Goal: Information Seeking & Learning: Learn about a topic

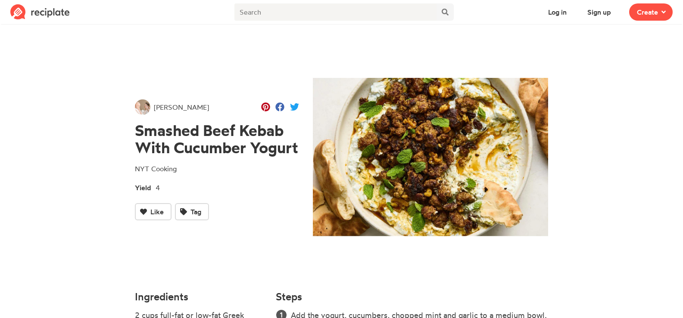
drag, startPoint x: 330, startPoint y: 290, endPoint x: 133, endPoint y: 131, distance: 252.8
copy div "Loremip Dolo Sitam Cons Adipisci Elitse DOE Tempori Utlab 8 Etdo Mag Aliquaenim…"
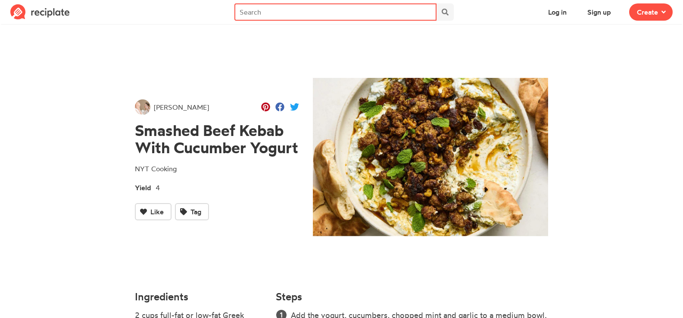
click at [250, 12] on input "text" at bounding box center [335, 11] width 202 height 17
type input "recipes"
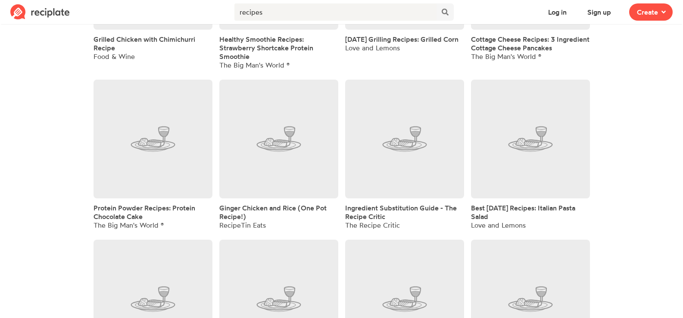
scroll to position [474, 0]
click at [258, 206] on span "Ginger Chicken and Rice (One Pot Recipe!)" at bounding box center [272, 211] width 107 height 17
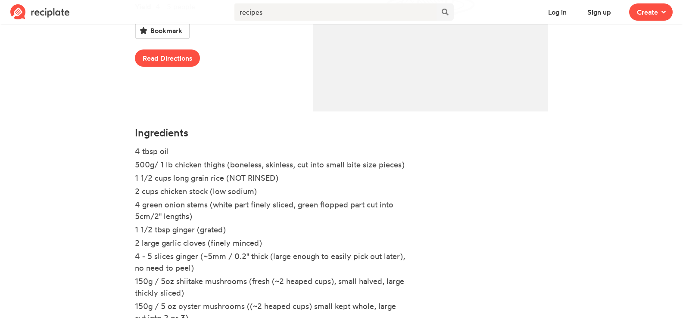
scroll to position [256, 0]
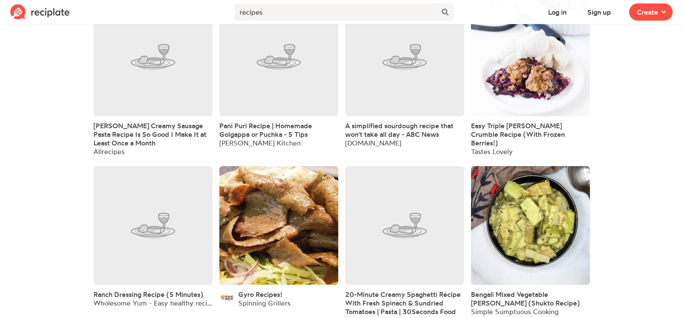
scroll to position [2513, 0]
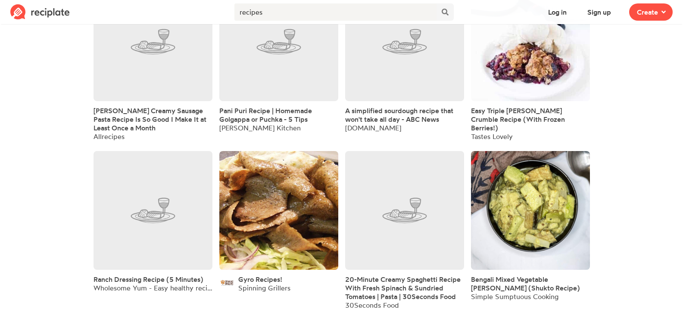
click at [369, 106] on span "A simplified sourdough recipe that won't take all day - ABC News" at bounding box center [399, 114] width 108 height 17
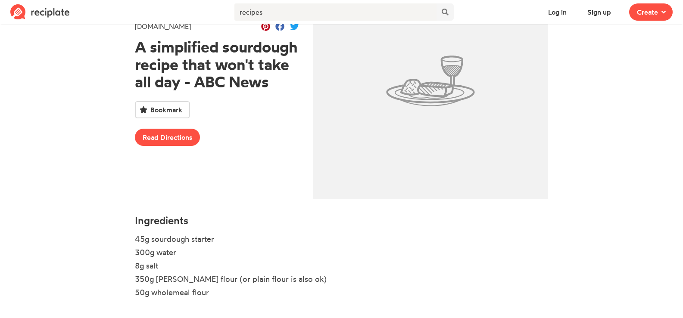
scroll to position [33, 0]
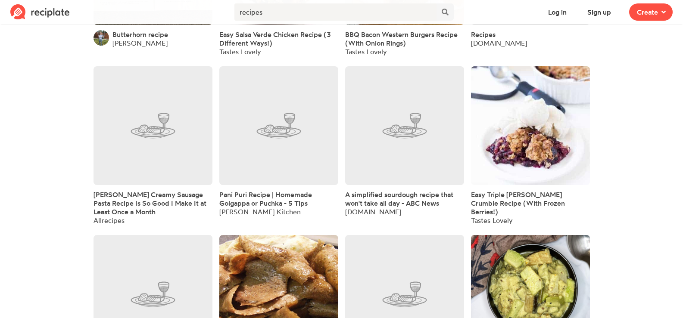
scroll to position [2427, 0]
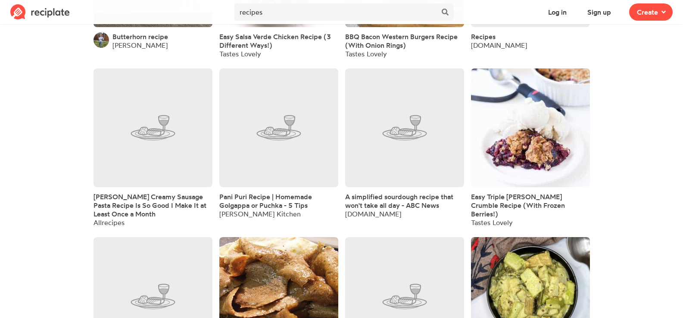
click at [388, 196] on span "A simplified sourdough recipe that won't take all day - ABC News" at bounding box center [399, 201] width 108 height 17
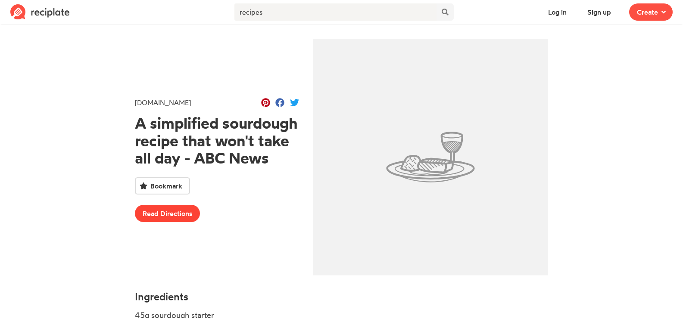
click at [170, 213] on link "Read Directions" at bounding box center [167, 213] width 65 height 17
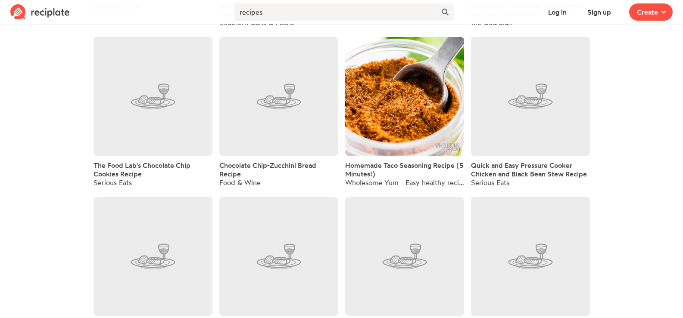
scroll to position [3464, 0]
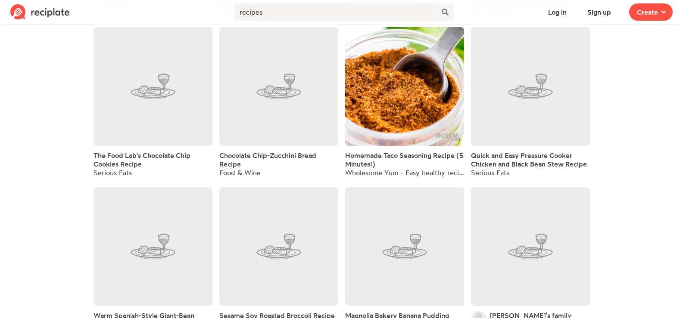
click at [390, 151] on span "Homemade Taco Seasoning Recipe (5 Minutes!)" at bounding box center [404, 159] width 118 height 17
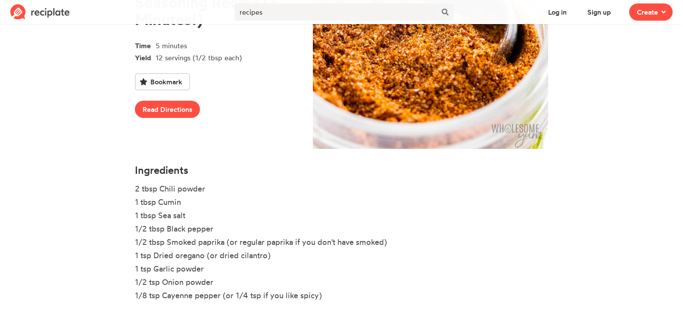
scroll to position [130, 0]
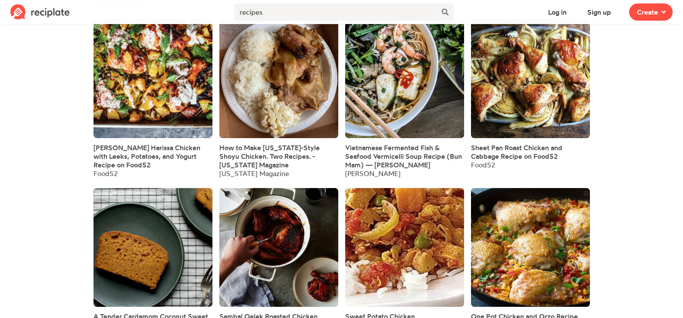
scroll to position [5791, 0]
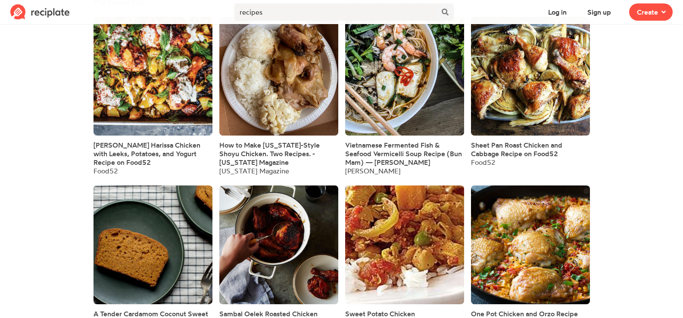
click at [153, 141] on span "[PERSON_NAME] Harissa Chicken with Leeks, Potatoes, and Yogurt Recipe on Food52" at bounding box center [146, 154] width 107 height 26
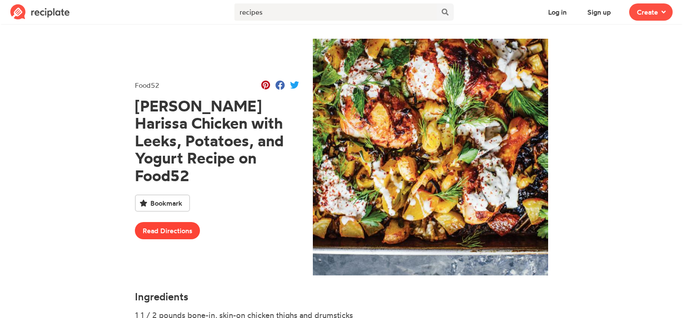
click at [157, 227] on link "Read Directions" at bounding box center [167, 230] width 65 height 17
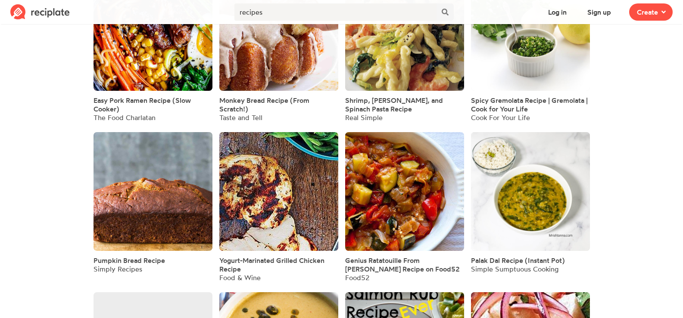
scroll to position [6673, 0]
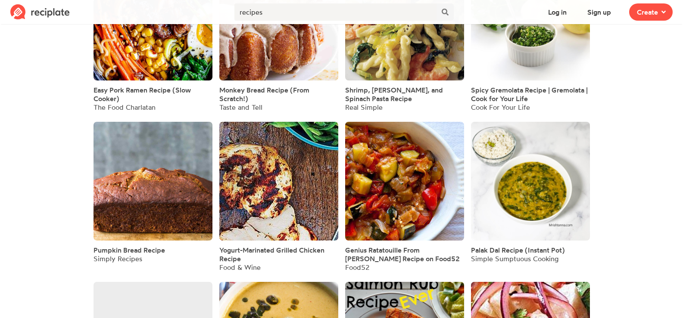
click at [237, 246] on span "Yogurt-Marinated Grilled Chicken Recipe" at bounding box center [271, 254] width 105 height 17
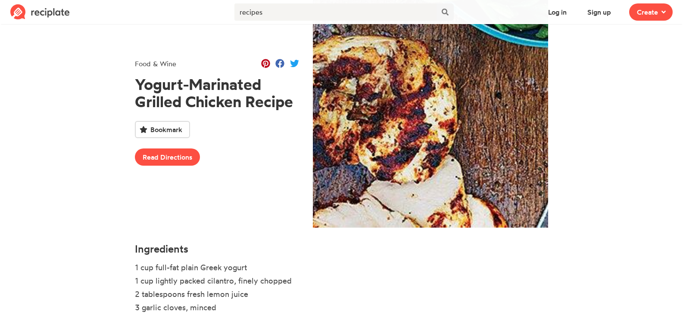
scroll to position [155, 0]
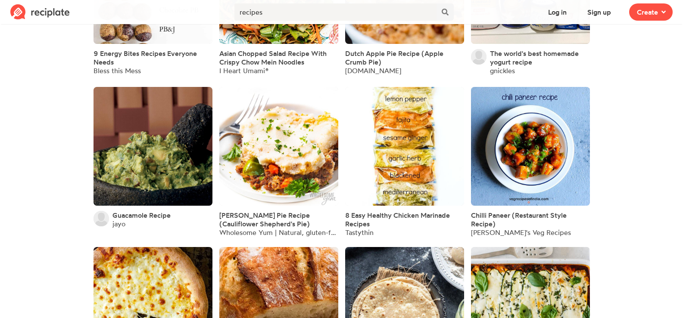
scroll to position [8027, 0]
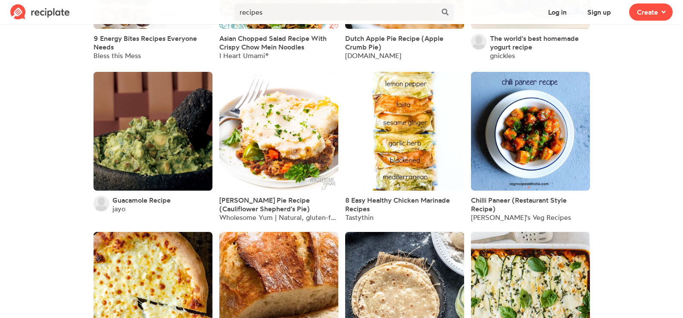
click at [358, 196] on span "8 Easy Healthy Chicken Marinade Recipes" at bounding box center [397, 204] width 105 height 17
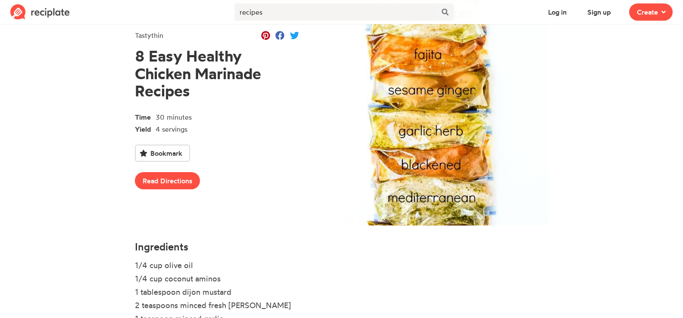
scroll to position [2, 0]
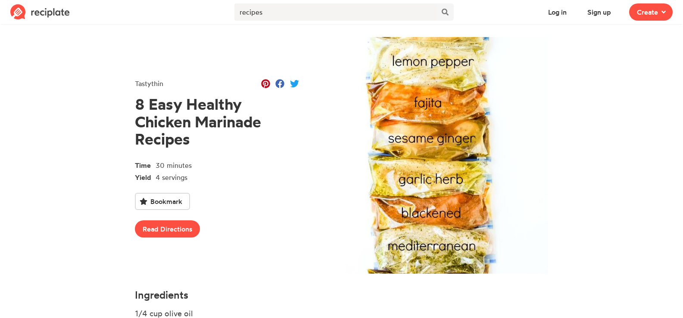
drag, startPoint x: 247, startPoint y: 296, endPoint x: 134, endPoint y: 103, distance: 223.0
copy div "8 Easy Healthy Chicken Marinade Recipes Time 30 minutes Yield 4 servings Bookma…"
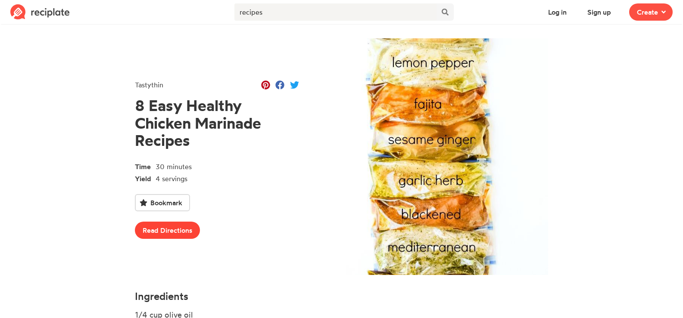
scroll to position [0, 0]
click at [179, 230] on link "Read Directions" at bounding box center [167, 230] width 65 height 17
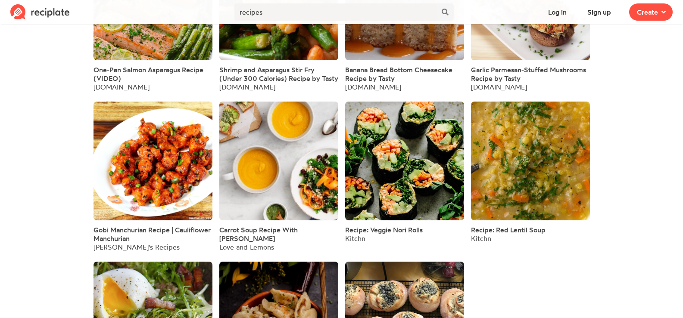
scroll to position [8951, 0]
